Goal: Find specific fact: Find specific page/section

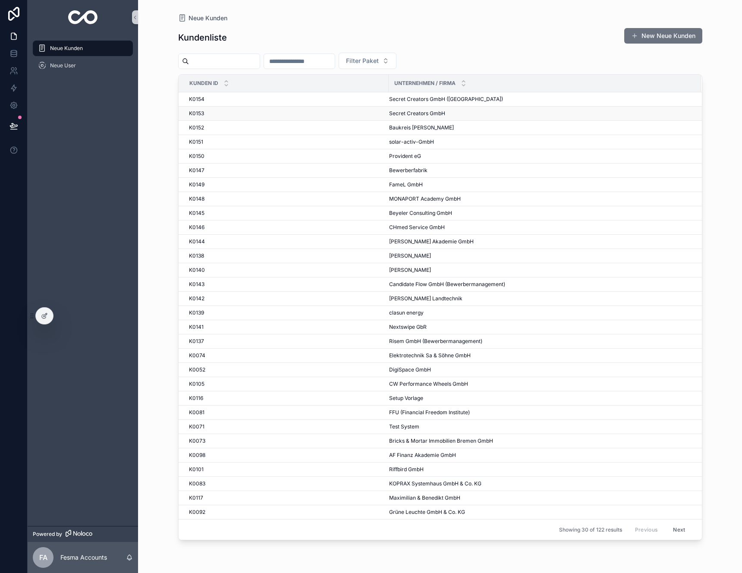
click at [261, 109] on td "K0153 K0153" at bounding box center [284, 114] width 210 height 14
click at [260, 110] on div "K0153 K0153" at bounding box center [286, 113] width 195 height 7
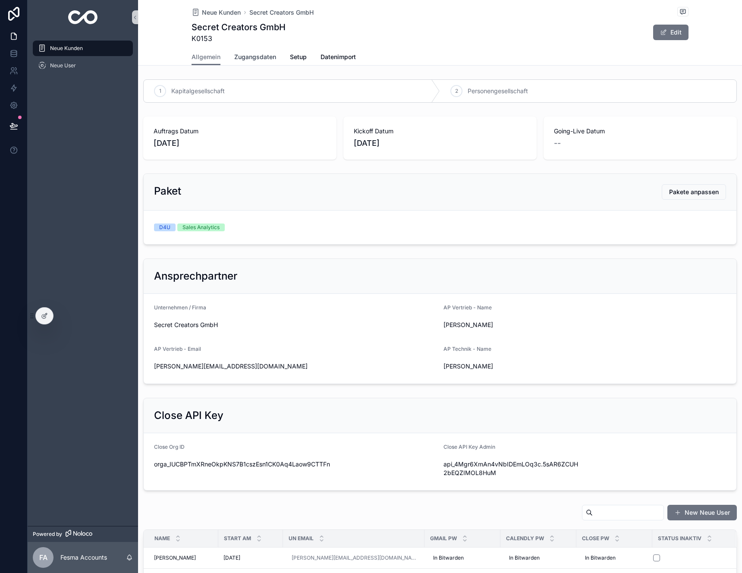
click at [246, 63] on link "Zugangsdaten" at bounding box center [255, 57] width 42 height 17
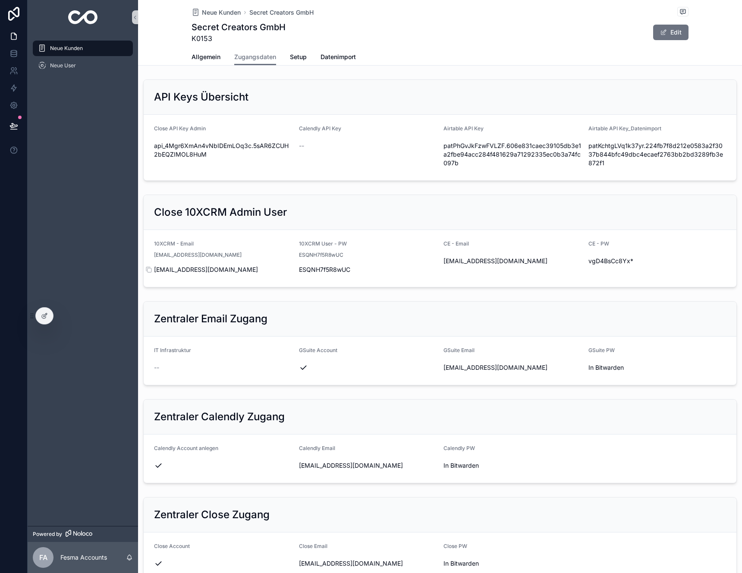
click at [200, 272] on span "[EMAIL_ADDRESS][DOMAIN_NAME]" at bounding box center [223, 269] width 138 height 9
copy div "[EMAIL_ADDRESS][DOMAIN_NAME]"
click at [315, 263] on div "ESQNH7f5R8wUC" at bounding box center [368, 270] width 138 height 14
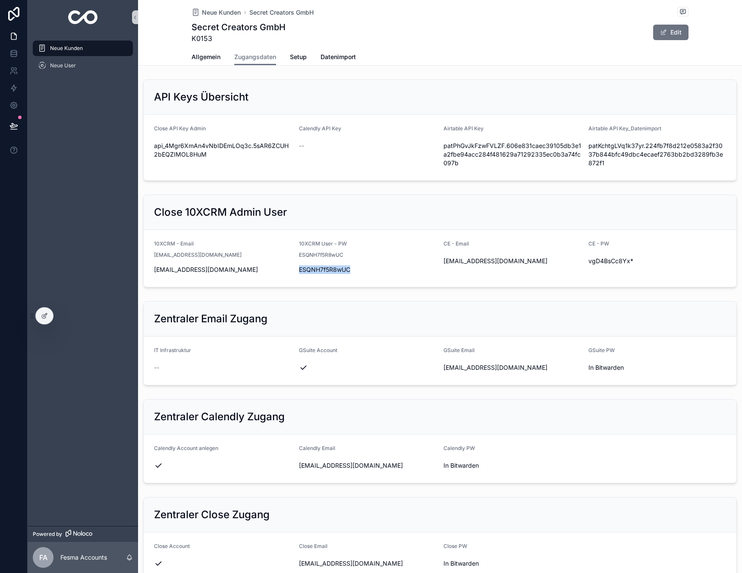
click at [315, 263] on div "ESQNH7f5R8wUC" at bounding box center [368, 270] width 138 height 14
copy div "ESQNH7f5R8wUC"
